Goal: Task Accomplishment & Management: Manage account settings

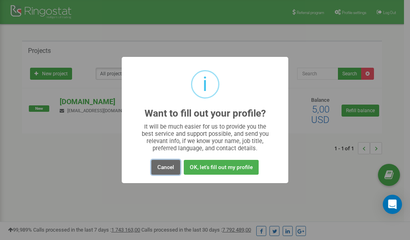
click at [167, 168] on button "Cancel" at bounding box center [165, 167] width 29 height 15
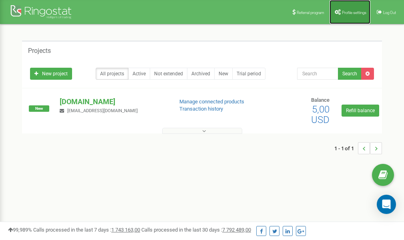
click at [350, 10] on link "Profile settings" at bounding box center [349, 12] width 41 height 24
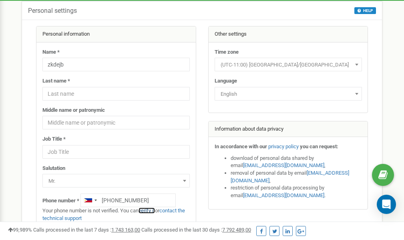
click at [149, 210] on link "verify it" at bounding box center [147, 210] width 16 height 6
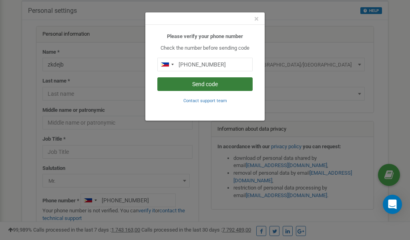
click at [199, 84] on button "Send code" at bounding box center [204, 84] width 95 height 14
